Goal: Transaction & Acquisition: Purchase product/service

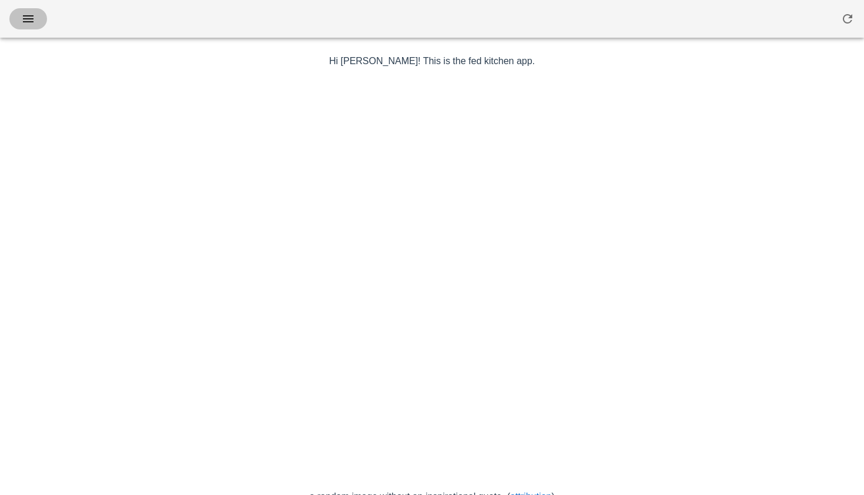
click at [36, 21] on span "button" at bounding box center [28, 19] width 19 height 14
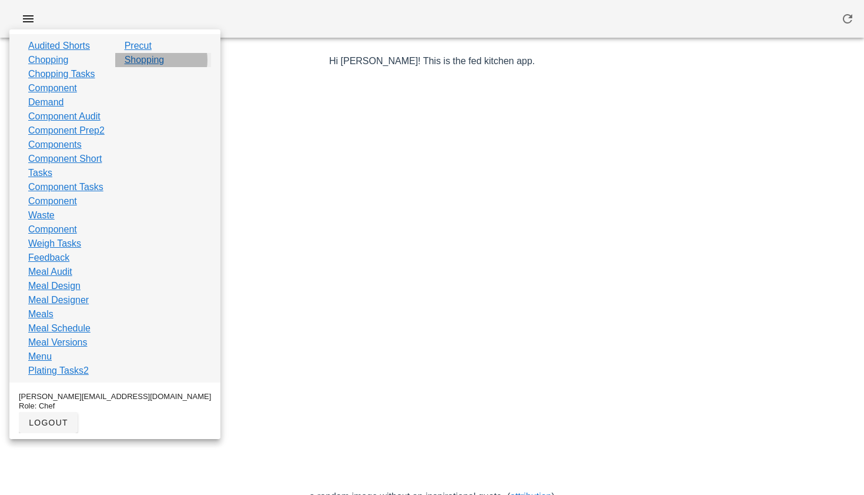
click at [147, 59] on link "Shopping" at bounding box center [145, 60] width 40 height 14
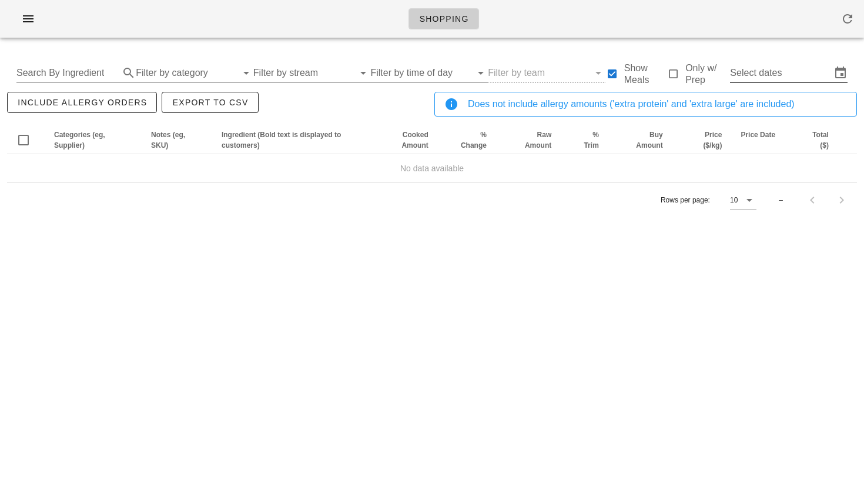
click at [759, 74] on input "Select dates" at bounding box center [780, 73] width 101 height 19
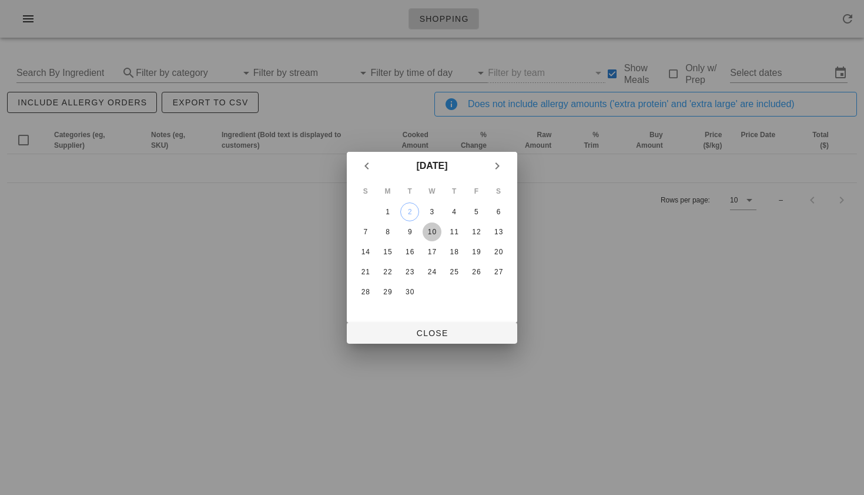
click at [432, 231] on div "10" at bounding box center [432, 232] width 19 height 8
click at [389, 230] on div "8" at bounding box center [388, 232] width 19 height 8
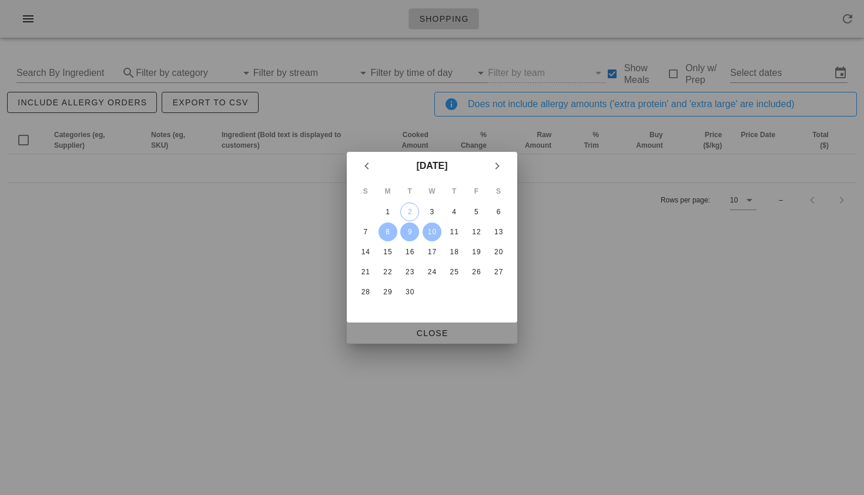
click at [419, 330] on span "Close" at bounding box center [432, 332] width 152 height 9
type input "Mon Sep 8 - Wed Sep 10"
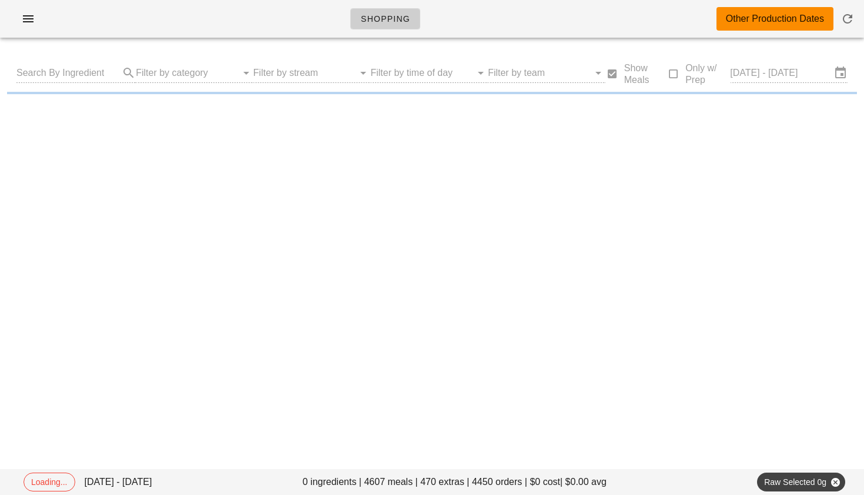
click at [472, 16] on div "Shopping Other Production Dates" at bounding box center [432, 19] width 864 height 38
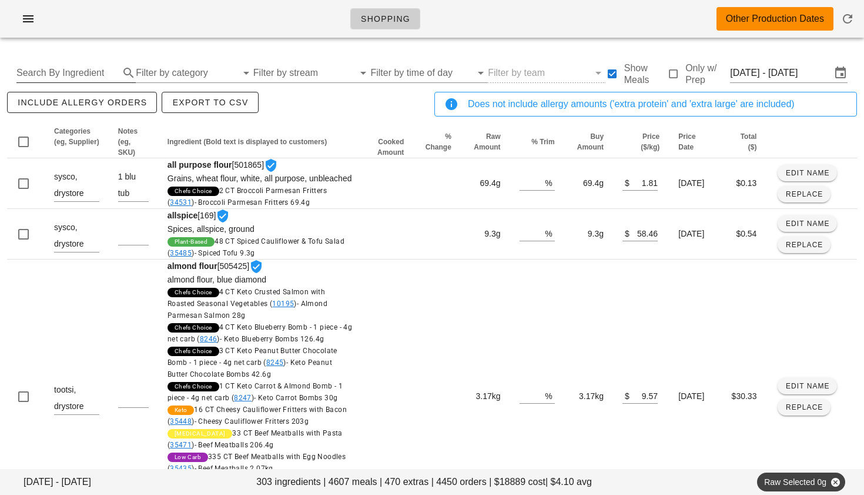
click at [72, 72] on input "Search By Ingredient" at bounding box center [66, 73] width 101 height 19
click at [156, 79] on input "Filter by category" at bounding box center [186, 73] width 101 height 19
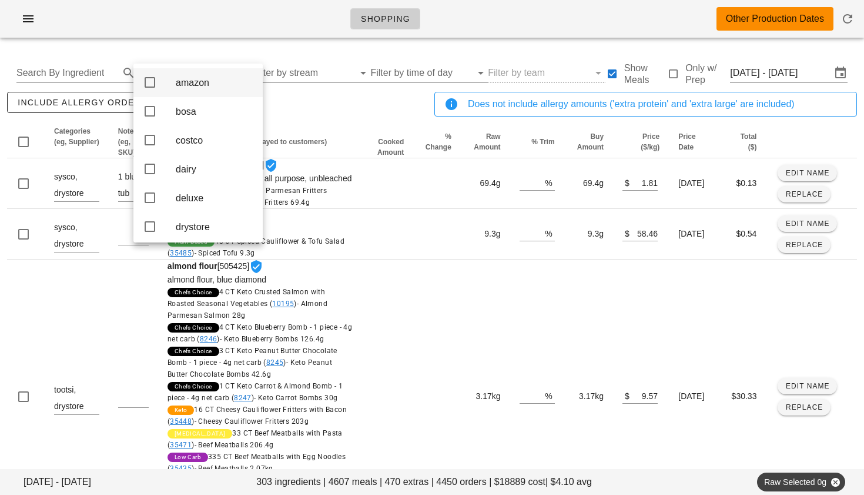
click at [166, 69] on div "amazon" at bounding box center [197, 82] width 129 height 29
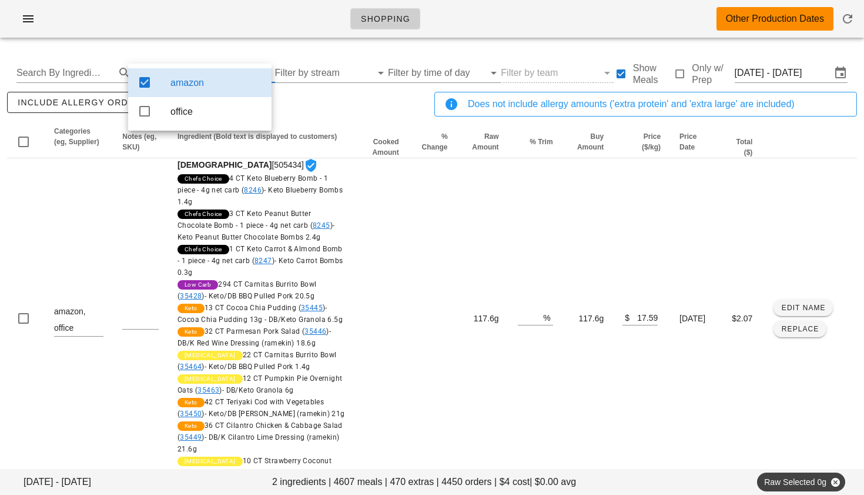
click at [166, 69] on div "amazon" at bounding box center [199, 82] width 143 height 29
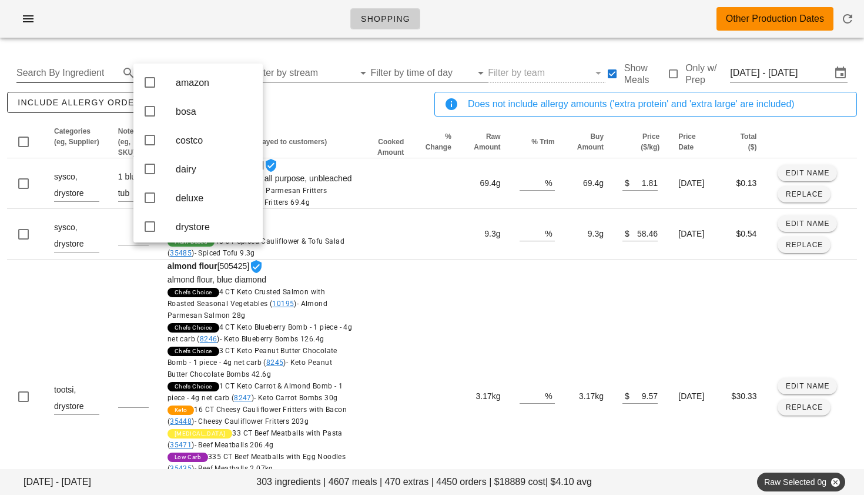
click at [80, 64] on input "Search By Ingredient" at bounding box center [66, 73] width 101 height 19
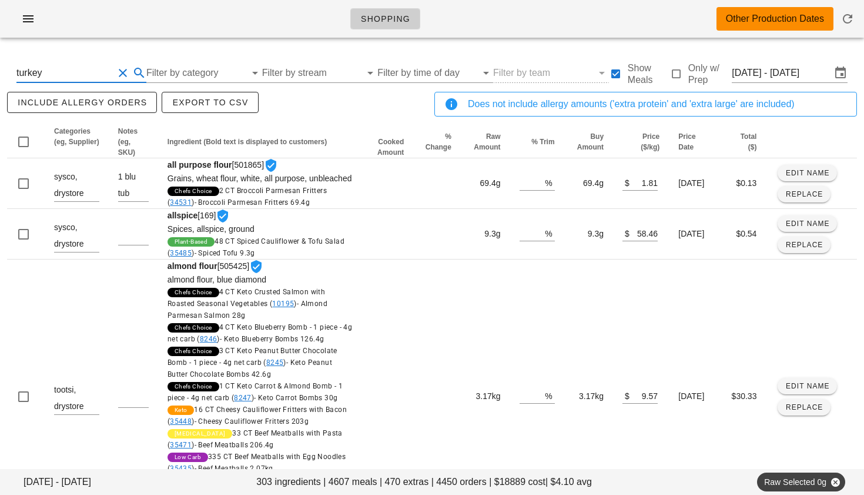
type input "turkey"
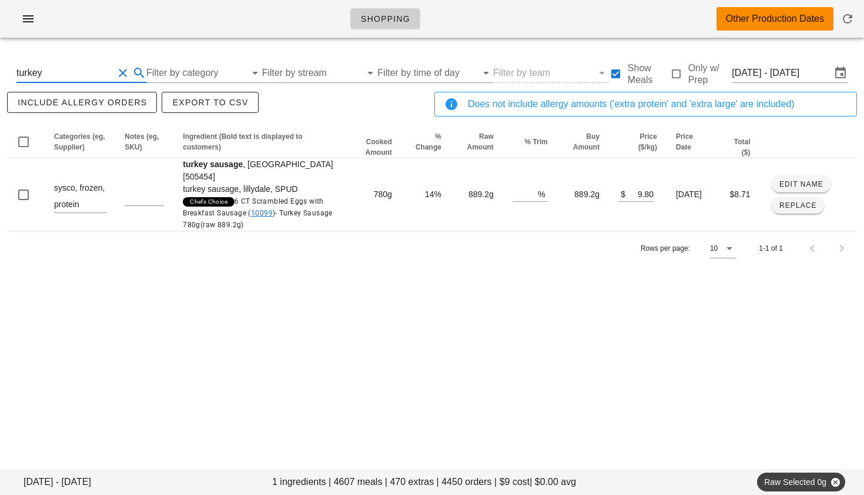
click at [119, 71] on button "Clear Search By Ingredient" at bounding box center [123, 73] width 14 height 14
click at [72, 74] on input "text" at bounding box center [66, 73] width 101 height 19
click at [168, 68] on input "Filter by category" at bounding box center [186, 73] width 101 height 19
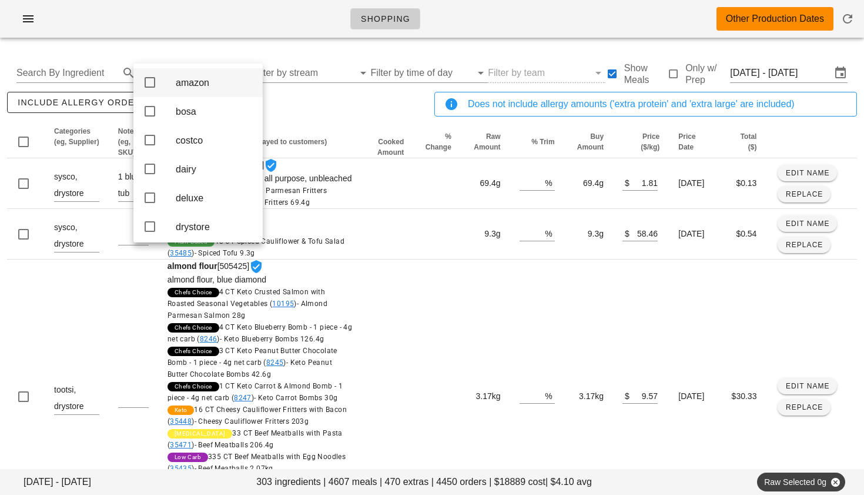
click at [168, 72] on div "amazon" at bounding box center [197, 82] width 129 height 29
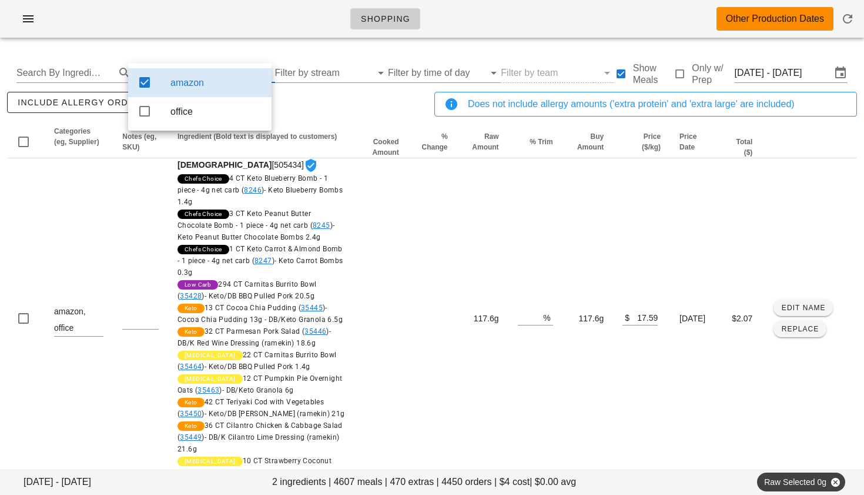
click at [168, 72] on div "amazon" at bounding box center [199, 82] width 143 height 29
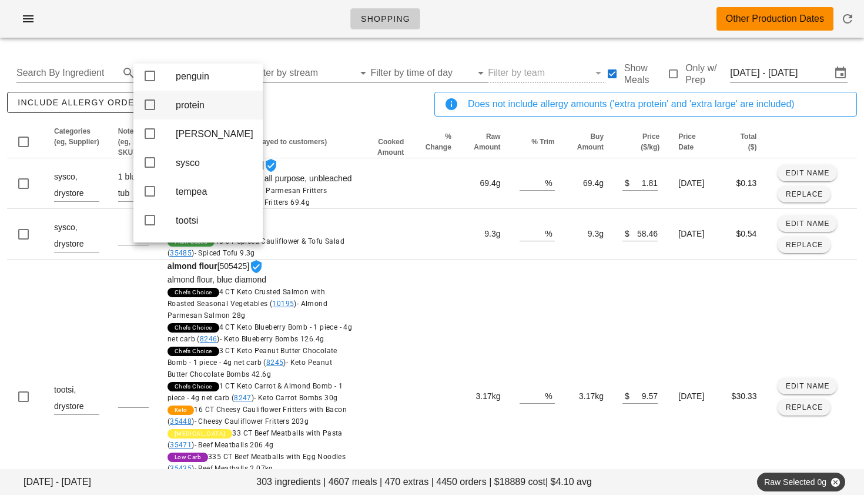
scroll to position [318, 0]
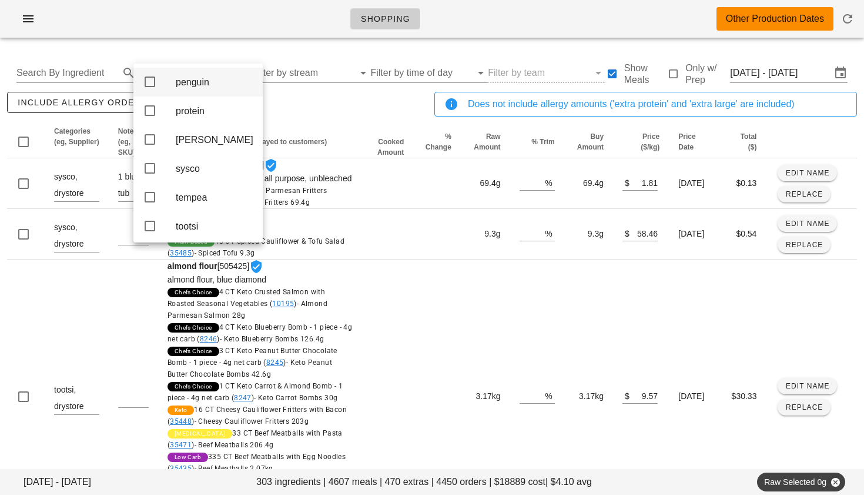
click at [151, 89] on icon at bounding box center [150, 82] width 14 height 14
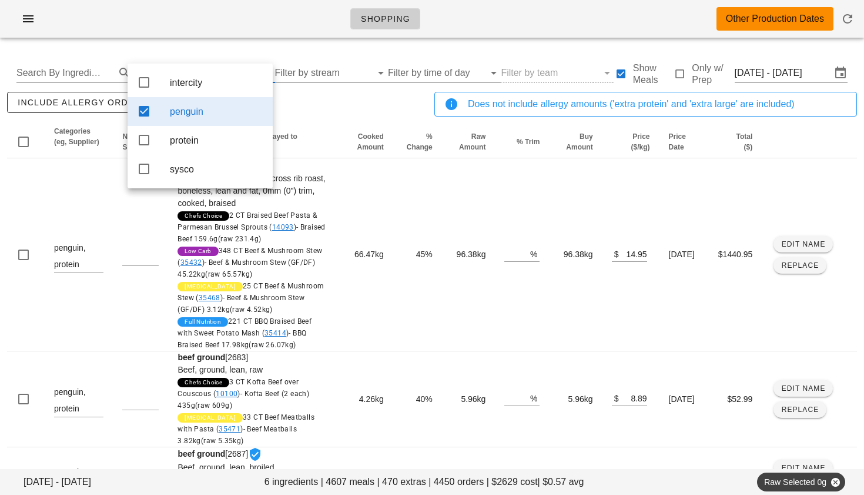
scroll to position [0, 0]
click at [145, 82] on icon at bounding box center [144, 82] width 14 height 14
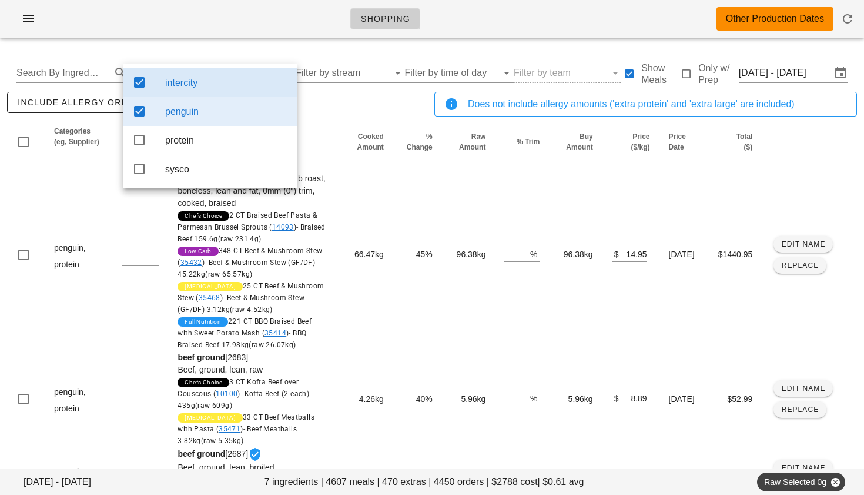
click at [333, 108] on div "include allergy orders Export to CSV" at bounding box center [219, 108] width 428 height 39
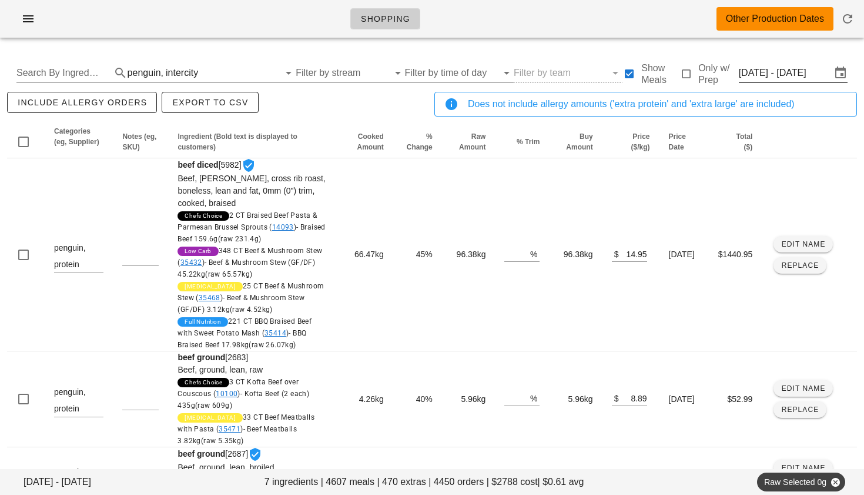
click at [770, 66] on input "Mon Sep 8 - Wed Sep 10" at bounding box center [785, 73] width 92 height 19
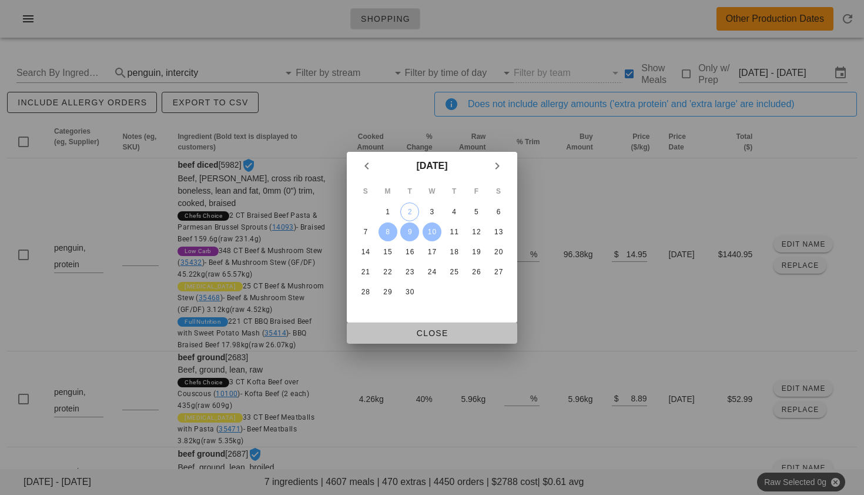
click at [431, 332] on span "Close" at bounding box center [432, 332] width 152 height 9
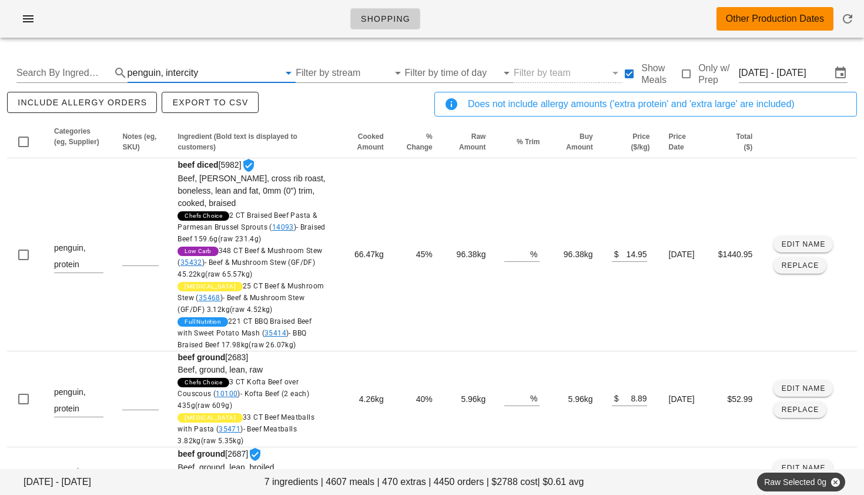
click at [216, 70] on input "text" at bounding box center [240, 73] width 79 height 19
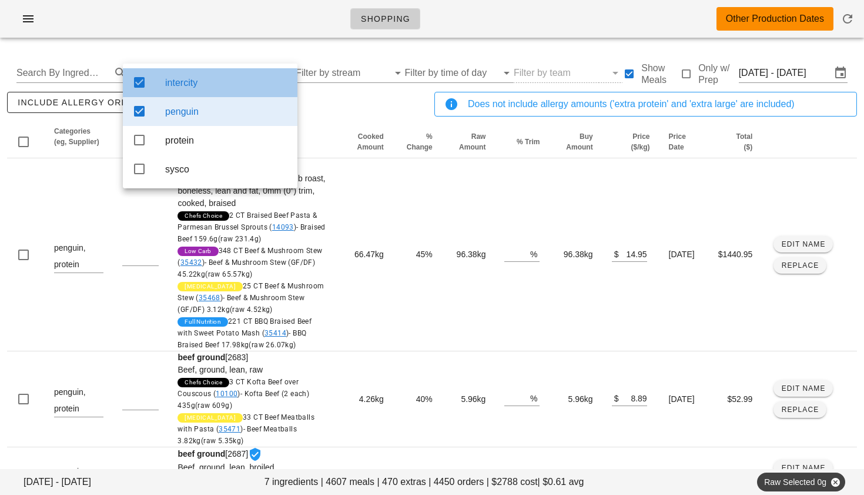
click at [138, 83] on icon at bounding box center [139, 82] width 14 height 14
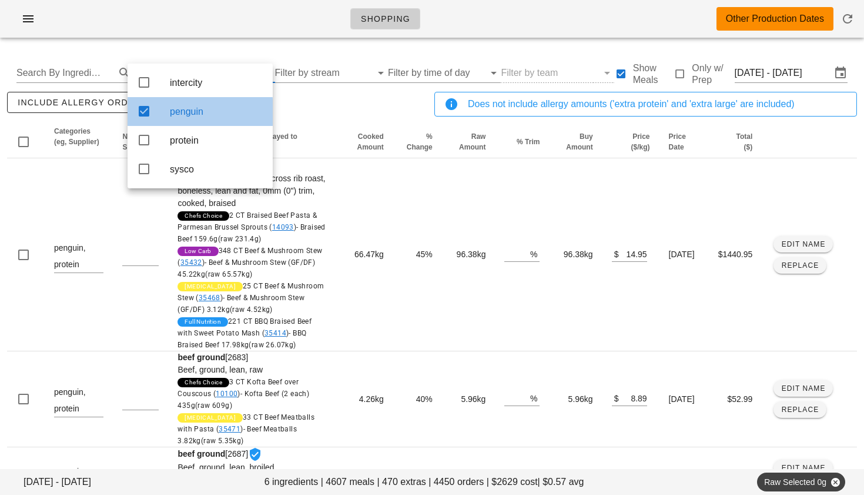
click at [145, 114] on icon at bounding box center [144, 111] width 14 height 14
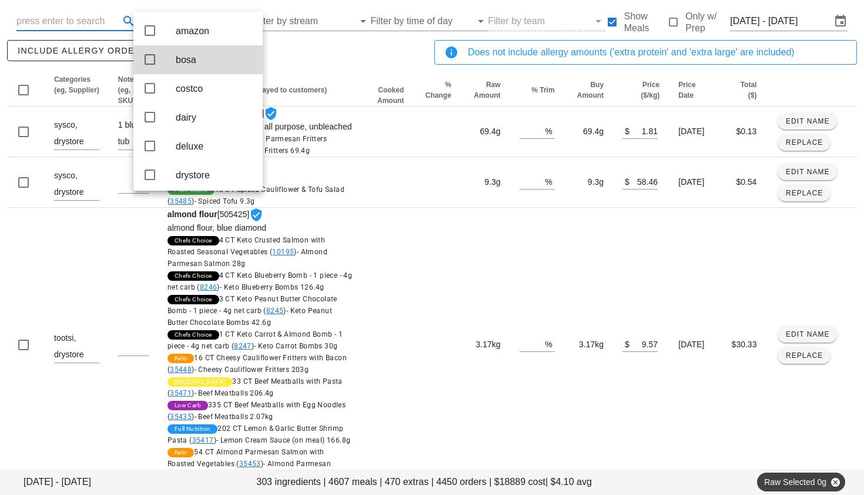
click at [91, 25] on input "text" at bounding box center [66, 21] width 101 height 19
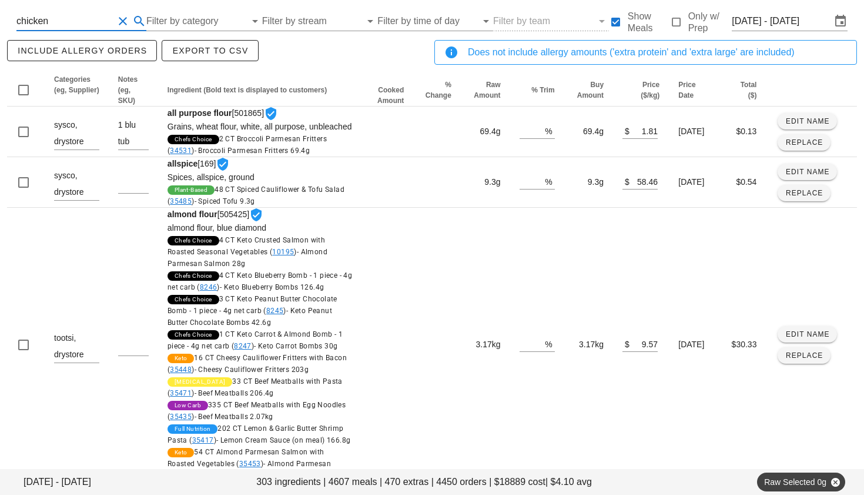
type input "chicken"
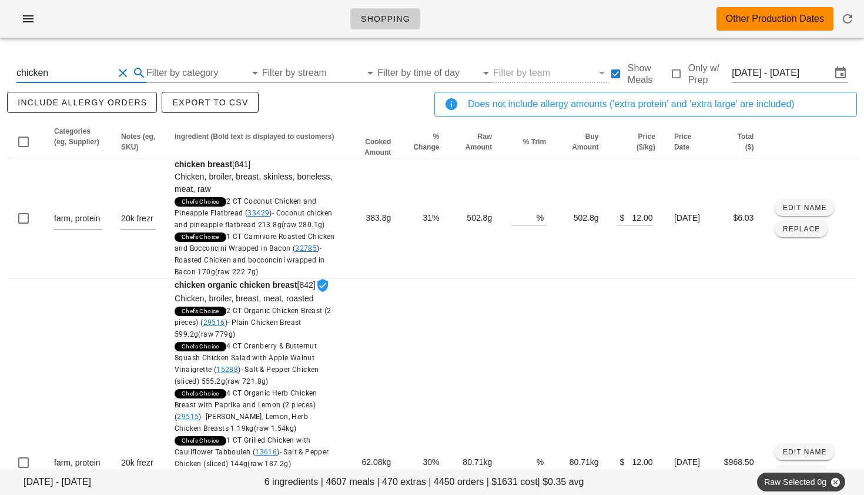
click at [122, 71] on button "Clear Search By Ingredient" at bounding box center [123, 73] width 14 height 14
click at [186, 74] on input "Filter by category" at bounding box center [186, 73] width 101 height 19
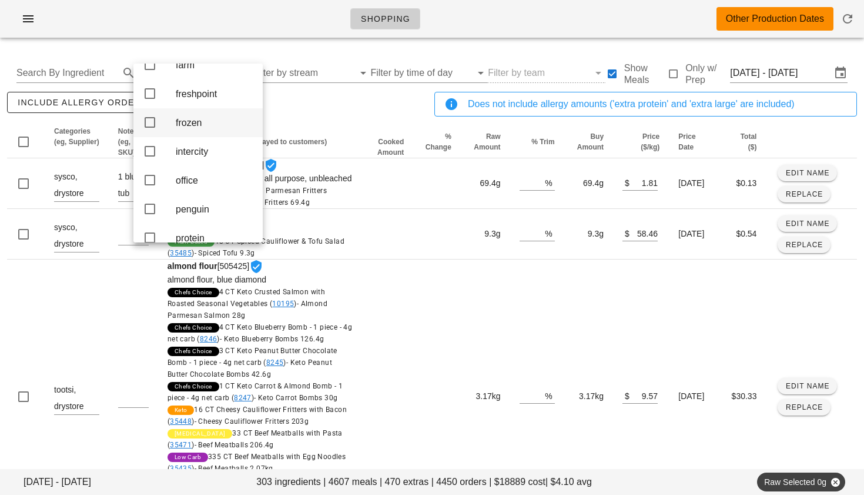
scroll to position [193, 0]
click at [152, 156] on icon at bounding box center [150, 149] width 14 height 14
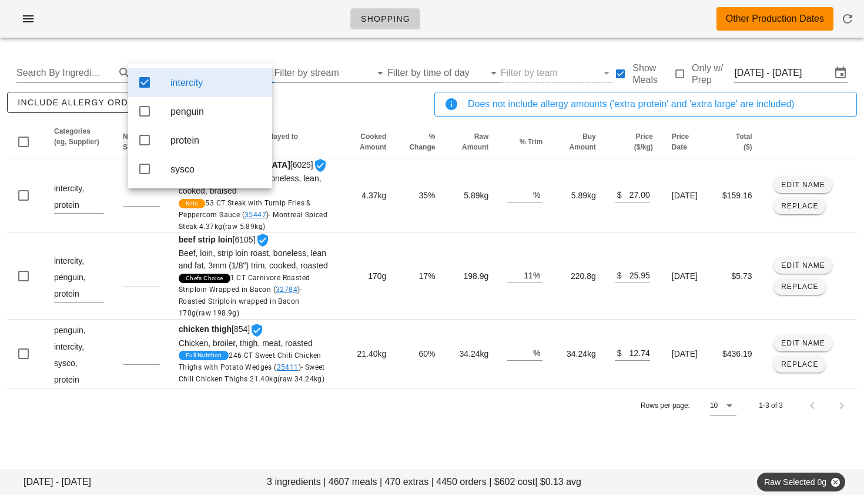
scroll to position [0, 0]
click at [146, 111] on icon at bounding box center [145, 111] width 14 height 14
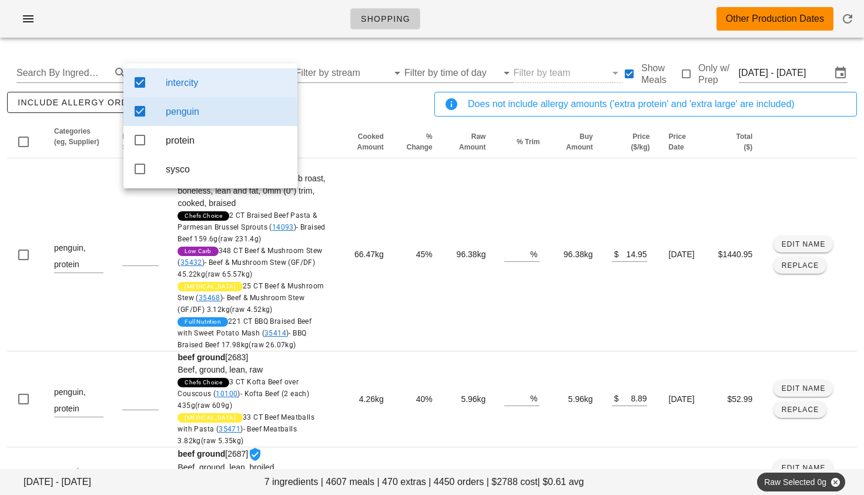
click at [318, 112] on div "include allergy orders Export to CSV" at bounding box center [219, 108] width 428 height 39
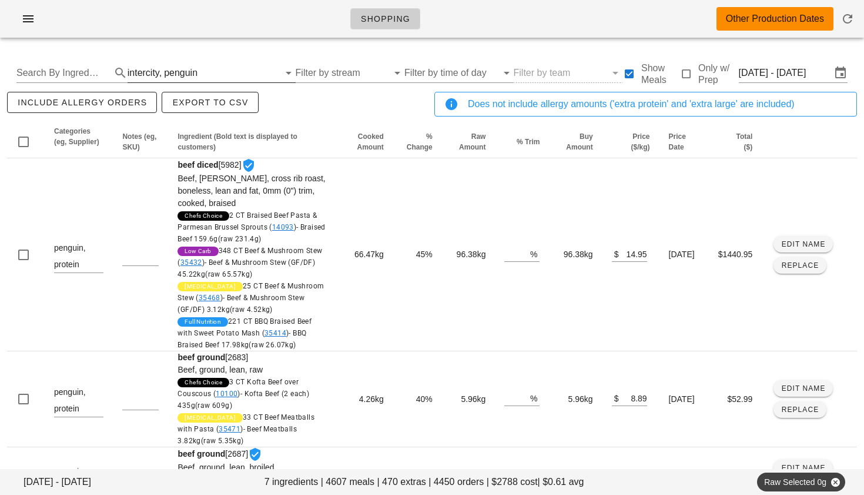
click at [143, 73] on div "intercity," at bounding box center [145, 73] width 34 height 11
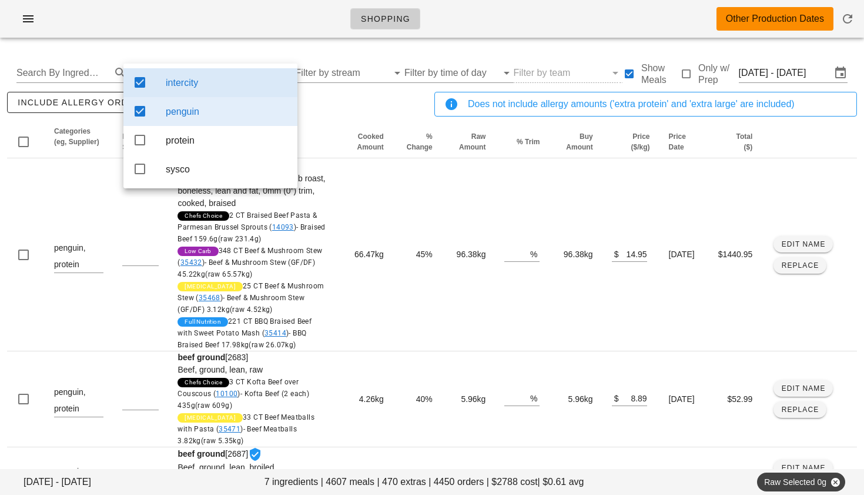
click at [144, 82] on icon at bounding box center [140, 82] width 14 height 14
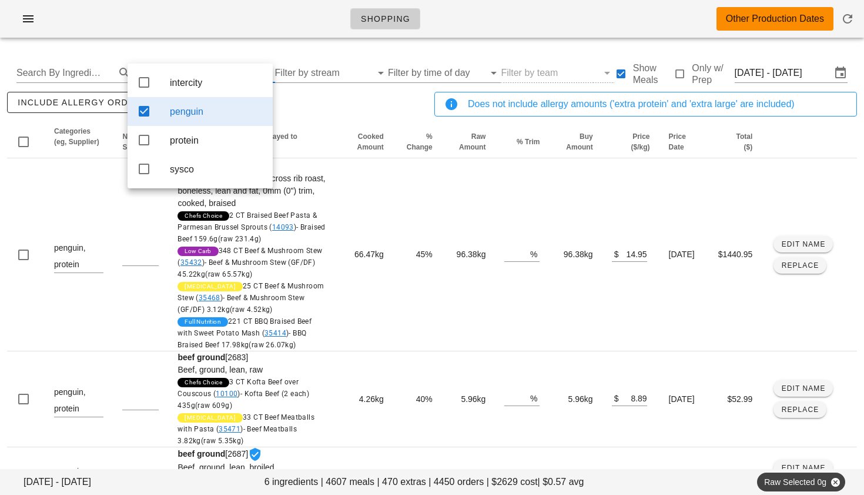
click at [143, 116] on icon at bounding box center [144, 111] width 14 height 14
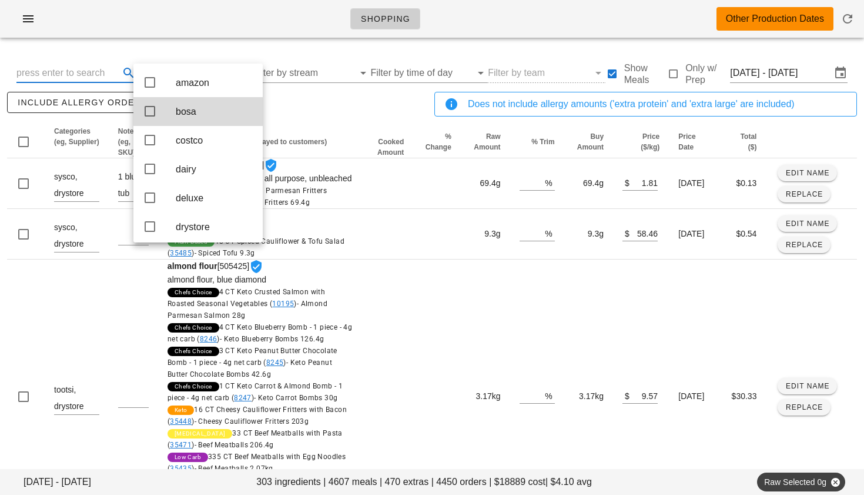
click at [96, 68] on input "text" at bounding box center [66, 73] width 101 height 19
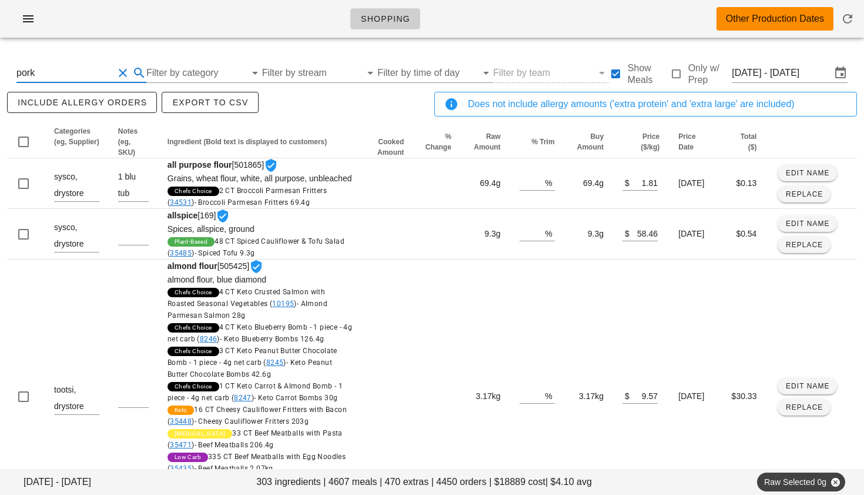
type input "pork"
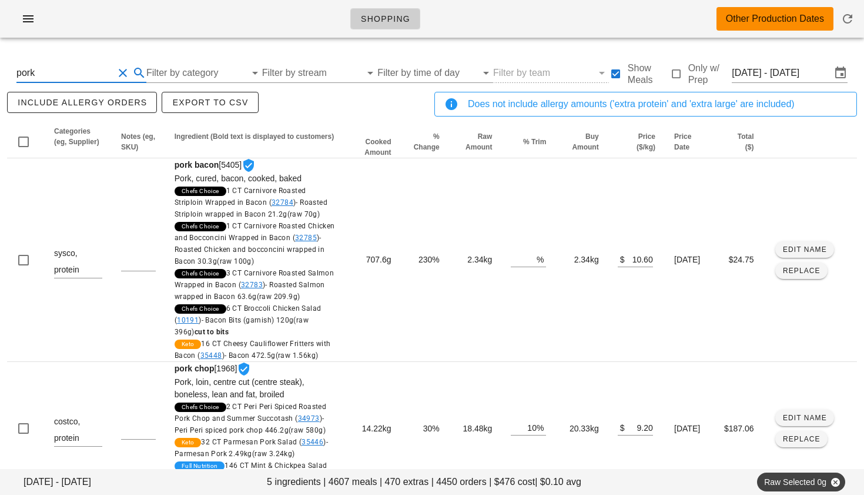
click at [125, 72] on button "Clear Search By Ingredient" at bounding box center [123, 73] width 14 height 14
click at [166, 72] on input "Filter by category" at bounding box center [186, 73] width 101 height 19
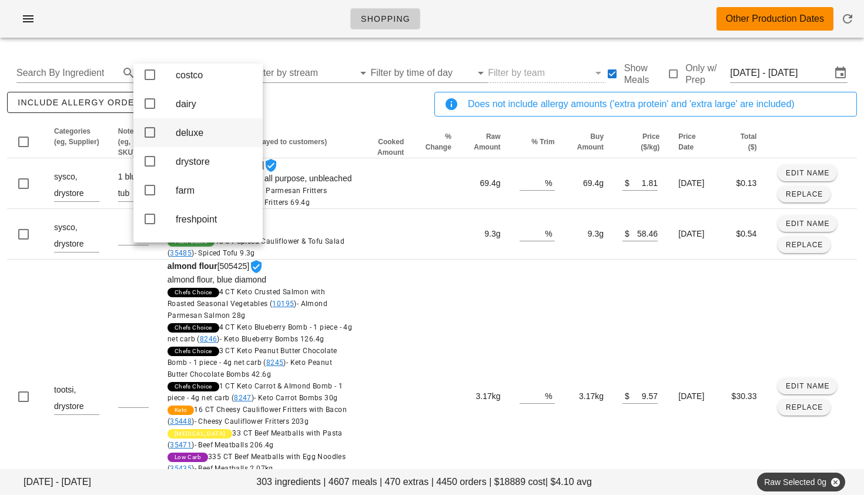
scroll to position [69, 0]
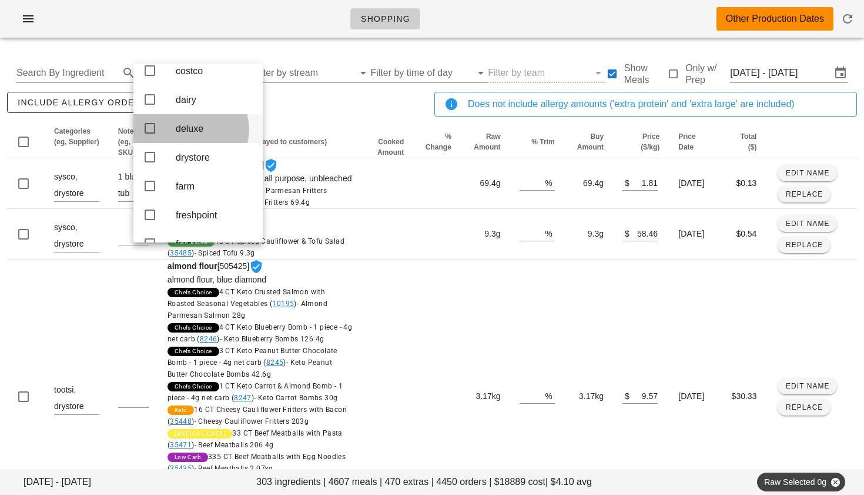
click at [151, 135] on icon at bounding box center [150, 128] width 14 height 14
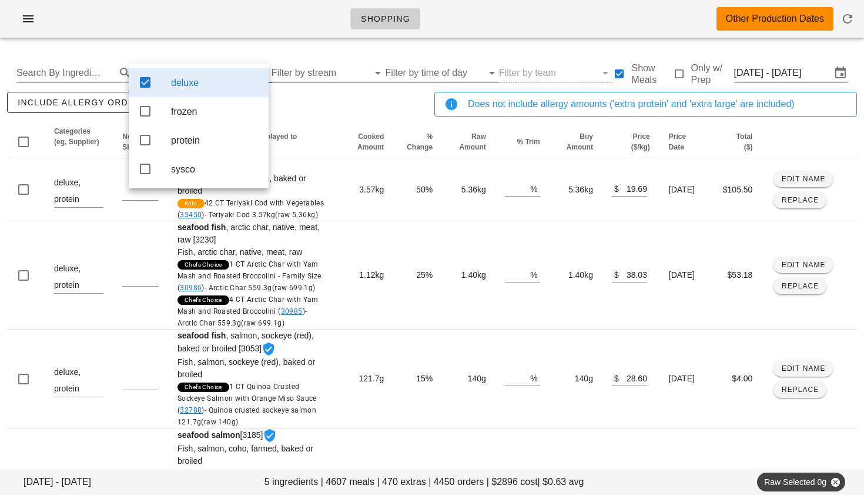
scroll to position [0, 0]
click at [326, 106] on div "include allergy orders Export to CSV" at bounding box center [219, 108] width 428 height 39
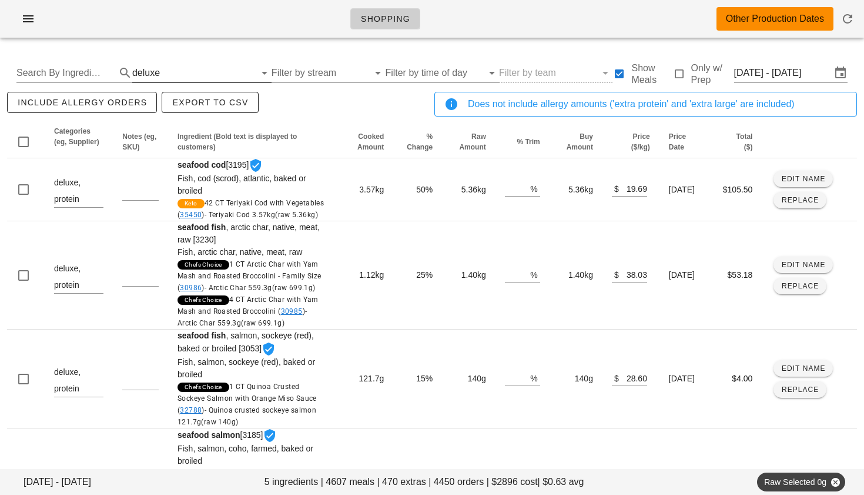
click at [183, 76] on input "text" at bounding box center [208, 73] width 93 height 19
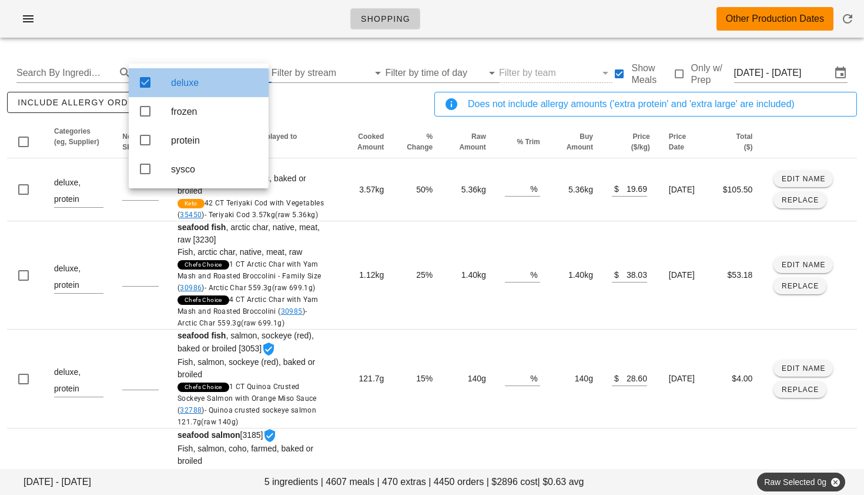
click at [152, 82] on icon at bounding box center [145, 82] width 14 height 14
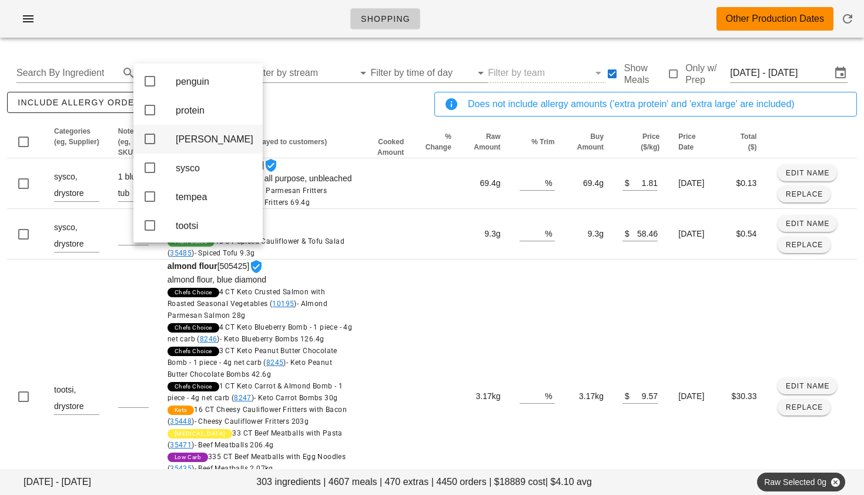
scroll to position [290, 0]
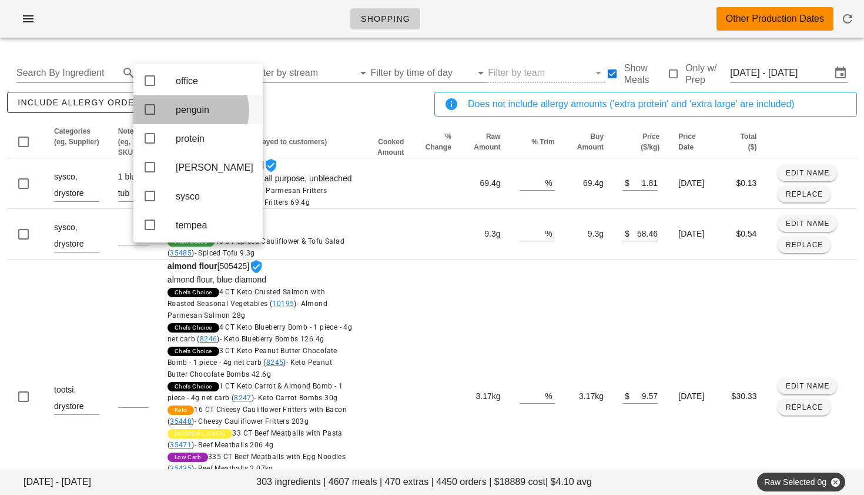
click at [152, 116] on icon at bounding box center [150, 109] width 14 height 14
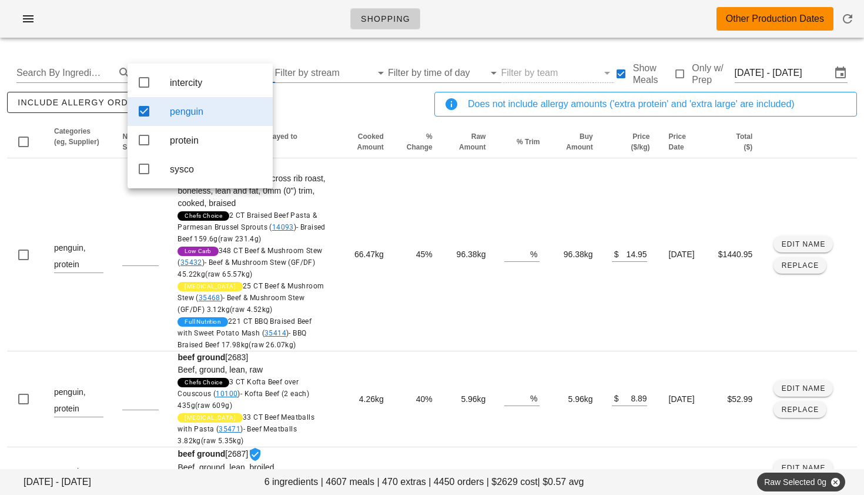
scroll to position [0, 0]
click at [142, 81] on icon at bounding box center [144, 82] width 14 height 14
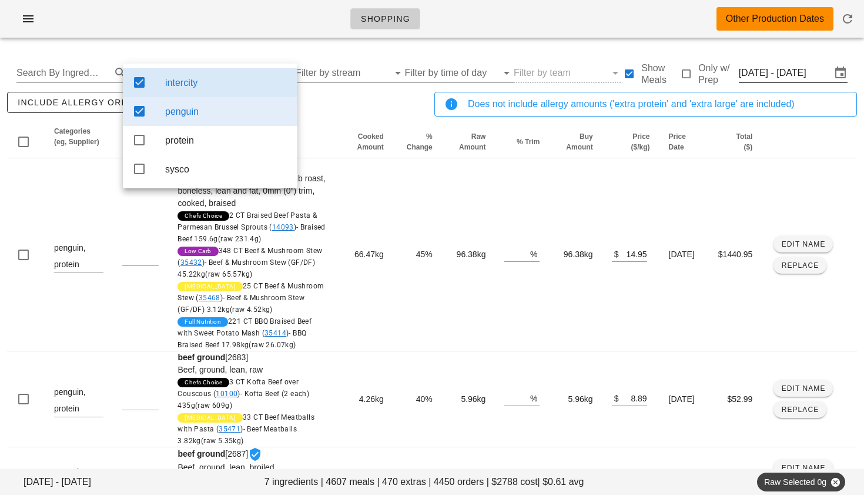
click at [768, 76] on input "Mon Sep 8 - Wed Sep 10" at bounding box center [785, 73] width 92 height 19
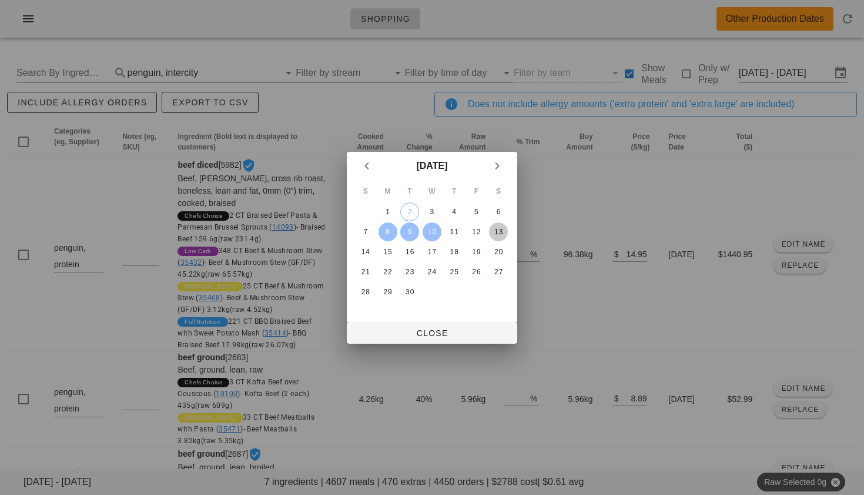
click at [498, 235] on div "13" at bounding box center [498, 232] width 19 height 8
click at [450, 236] on div "11" at bounding box center [454, 232] width 19 height 8
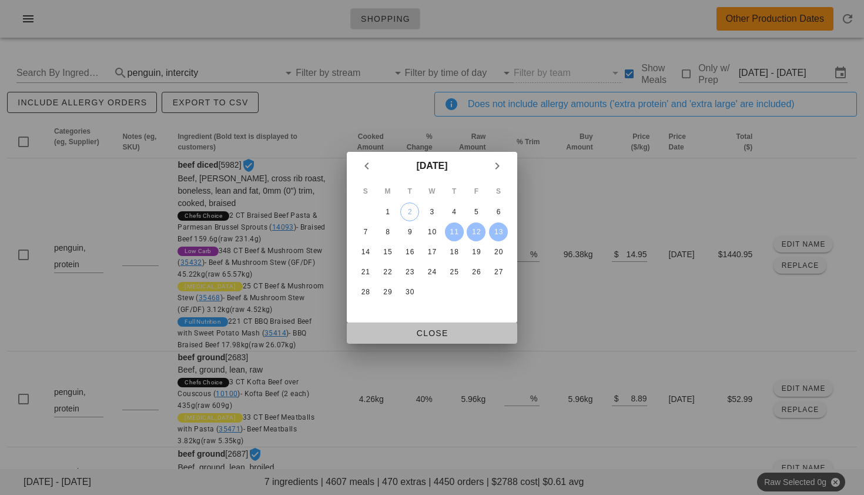
click at [457, 330] on span "Close" at bounding box center [432, 332] width 152 height 9
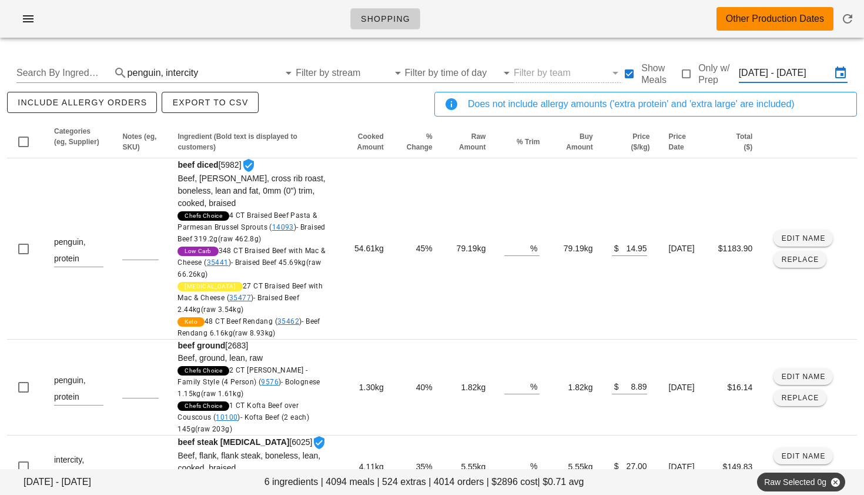
click at [763, 78] on input "Thu Sep 11 - Sat Sep 13" at bounding box center [785, 73] width 92 height 19
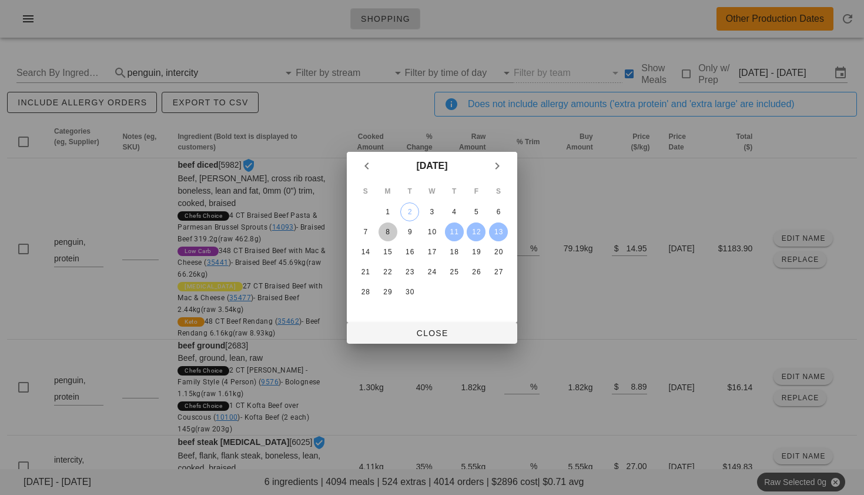
click at [381, 230] on div "8" at bounding box center [388, 232] width 19 height 8
click at [363, 233] on div "7" at bounding box center [365, 232] width 19 height 8
click at [498, 231] on div "13" at bounding box center [498, 232] width 19 height 8
click at [365, 231] on div "7" at bounding box center [365, 232] width 19 height 8
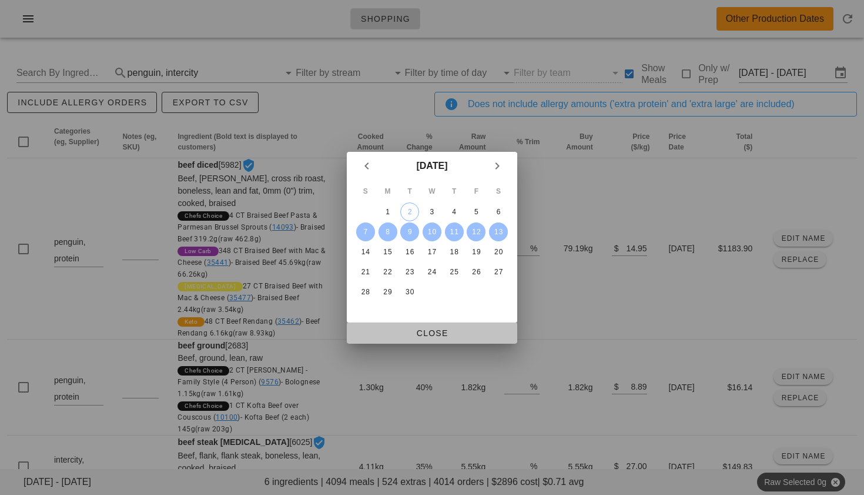
click at [437, 328] on span "Close" at bounding box center [432, 332] width 152 height 9
type input "Sun Sep 7 - Sat Sep 13"
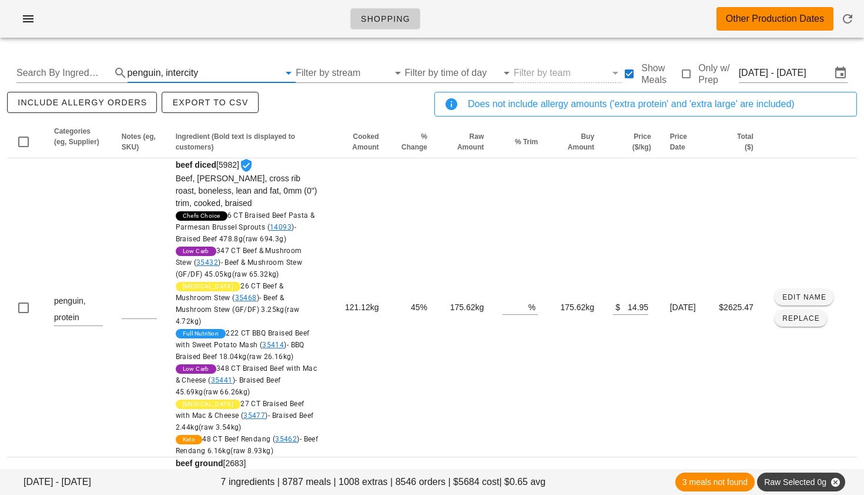
click at [201, 69] on input "text" at bounding box center [240, 73] width 79 height 19
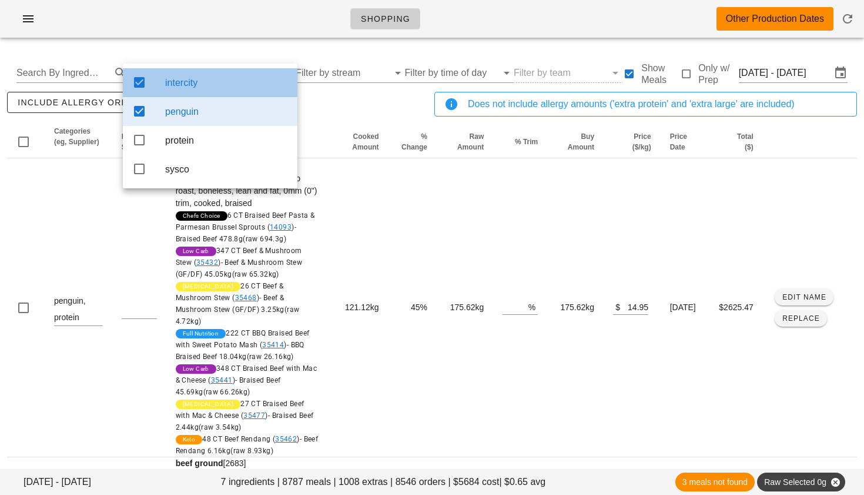
click at [141, 84] on icon at bounding box center [139, 82] width 14 height 14
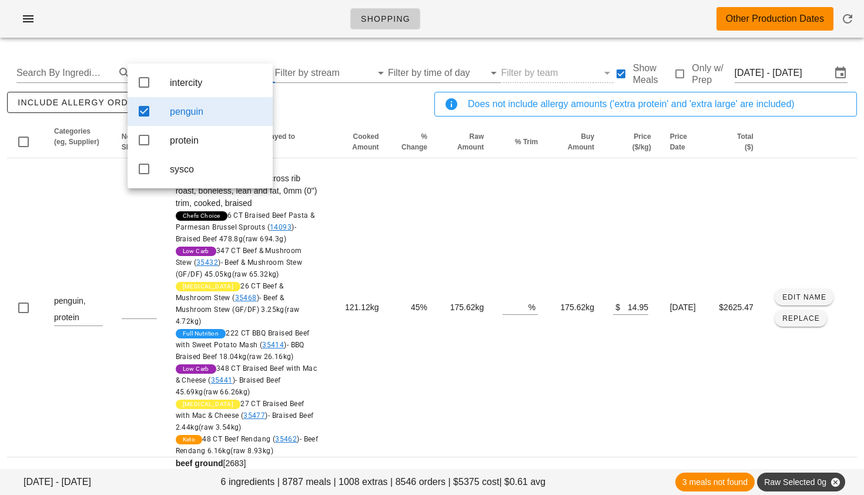
click at [143, 112] on icon at bounding box center [144, 111] width 14 height 14
